Goal: Check status: Check status

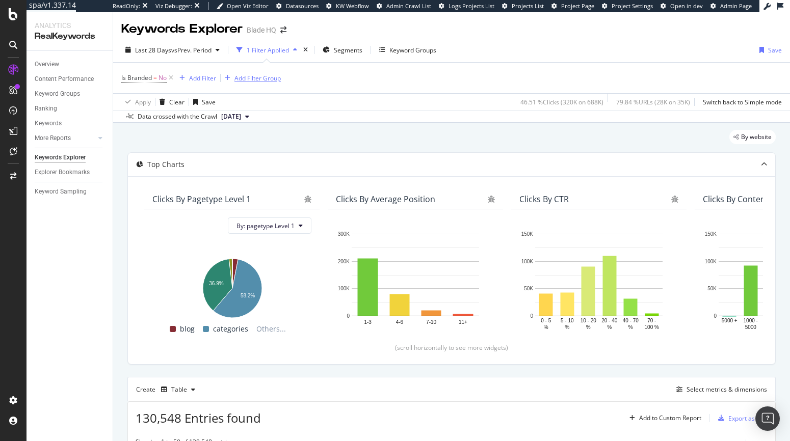
scroll to position [135, 0]
